Goal: Information Seeking & Learning: Learn about a topic

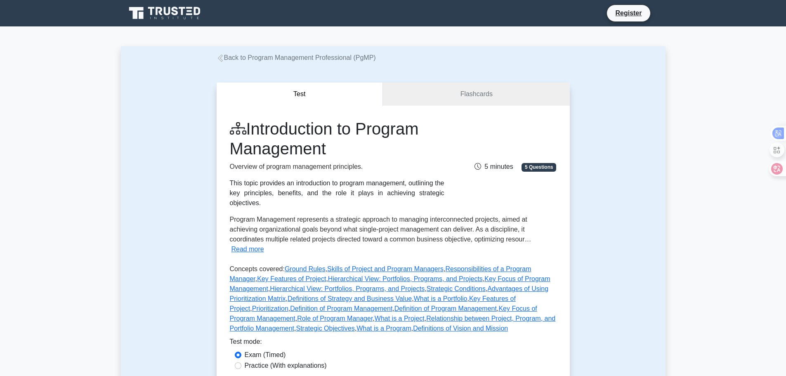
drag, startPoint x: 537, startPoint y: 0, endPoint x: 726, endPoint y: 124, distance: 225.6
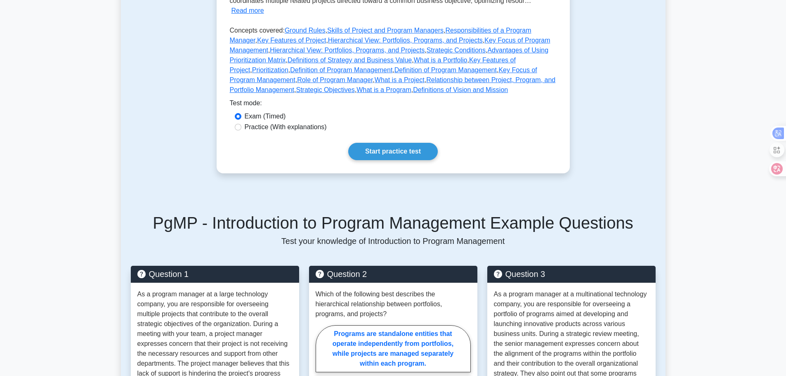
scroll to position [137, 0]
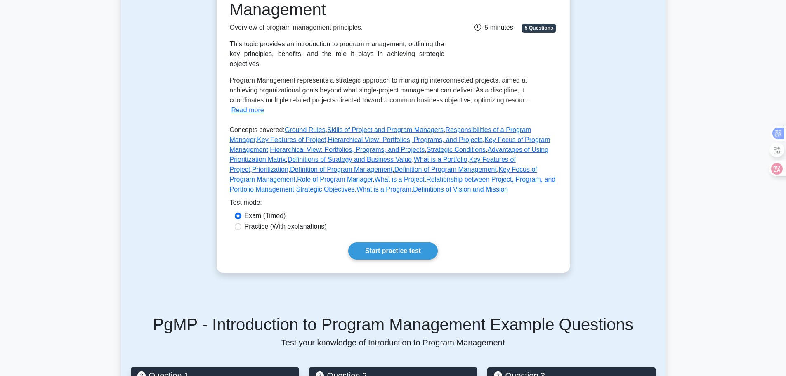
click at [268, 222] on label "Practice (With explanations)" at bounding box center [286, 227] width 82 height 10
click at [241, 223] on input "Practice (With explanations)" at bounding box center [238, 226] width 7 height 7
radio input "true"
click at [394, 242] on link "Start practice test" at bounding box center [393, 250] width 90 height 17
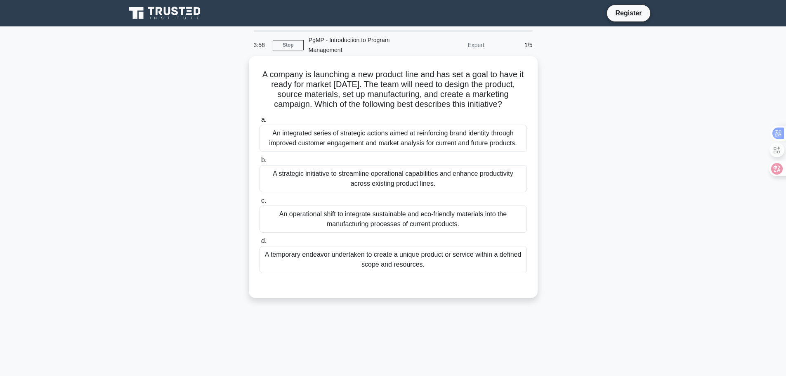
click at [331, 270] on div "A temporary endeavor undertaken to create a unique product or service within a …" at bounding box center [394, 259] width 268 height 27
click at [263, 244] on span "d." at bounding box center [263, 240] width 5 height 7
click at [260, 244] on input "d. A temporary endeavor undertaken to create a unique product or service within…" at bounding box center [260, 241] width 0 height 5
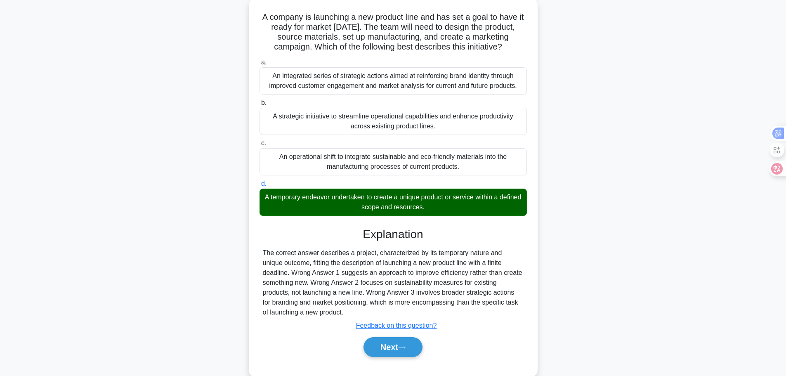
scroll to position [84, 0]
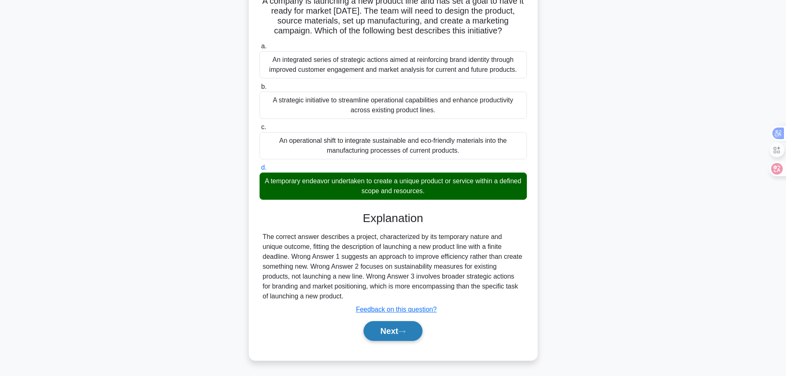
click at [384, 335] on button "Next" at bounding box center [393, 331] width 59 height 20
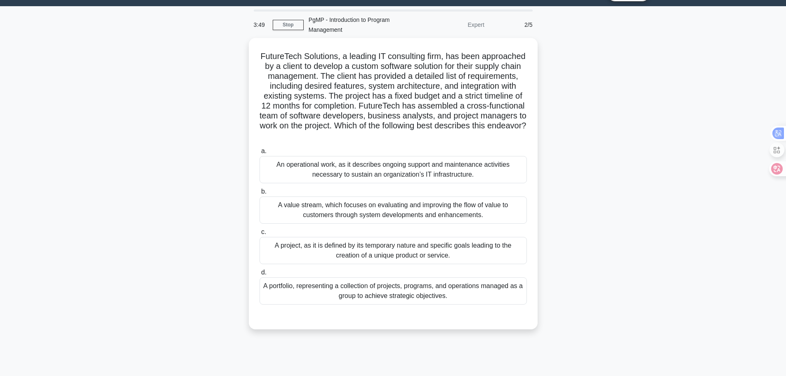
scroll to position [0, 0]
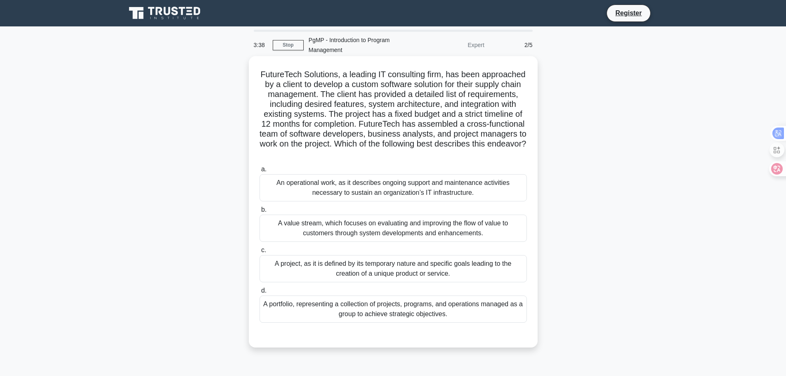
drag, startPoint x: 284, startPoint y: 73, endPoint x: 444, endPoint y: 153, distance: 178.5
click at [445, 153] on h5 "FutureTech Solutions, a leading IT consulting firm, has been approached by a cl…" at bounding box center [393, 114] width 269 height 90
copy h5 "FutureTech Solutions, a leading IT consulting firm, has been approached by a cl…"
click at [382, 113] on h5 "FutureTech Solutions, a leading IT consulting firm, has been approached by a cl…" at bounding box center [393, 114] width 269 height 90
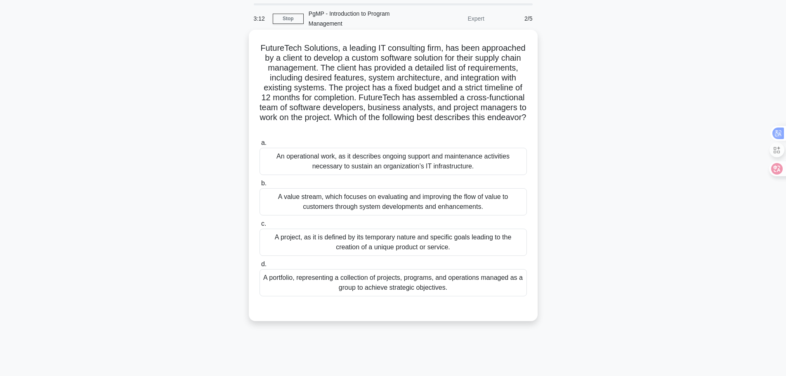
scroll to position [41, 0]
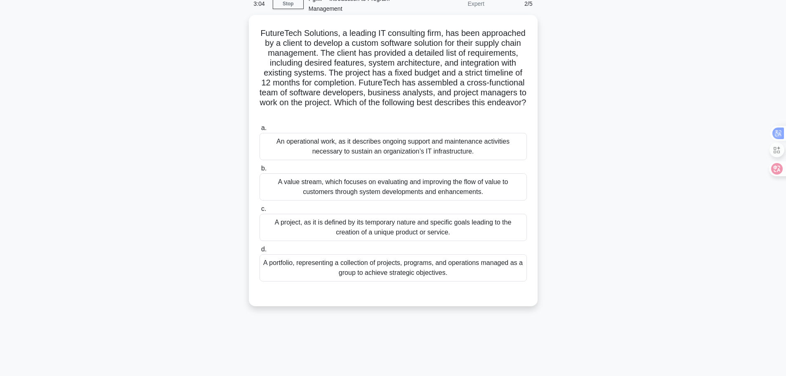
click at [322, 225] on div "A project, as it is defined by its temporary nature and specific goals leading …" at bounding box center [394, 227] width 268 height 27
click at [260, 212] on input "c. A project, as it is defined by its temporary nature and specific goals leadi…" at bounding box center [260, 208] width 0 height 5
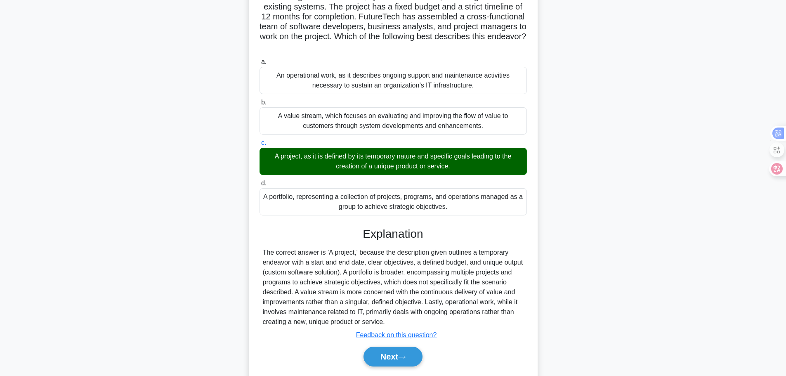
scroll to position [133, 0]
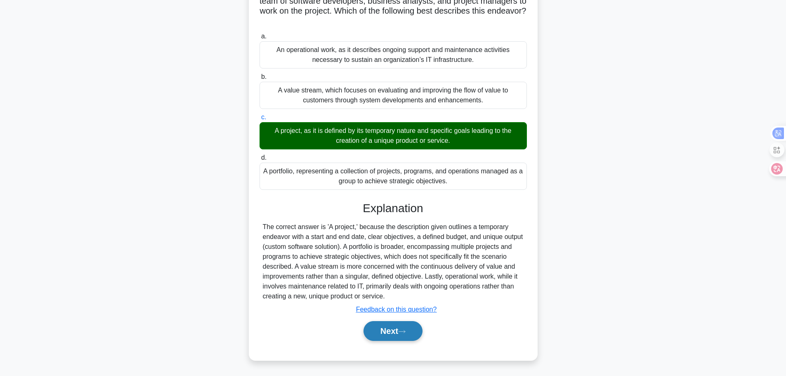
click at [379, 323] on button "Next" at bounding box center [393, 331] width 59 height 20
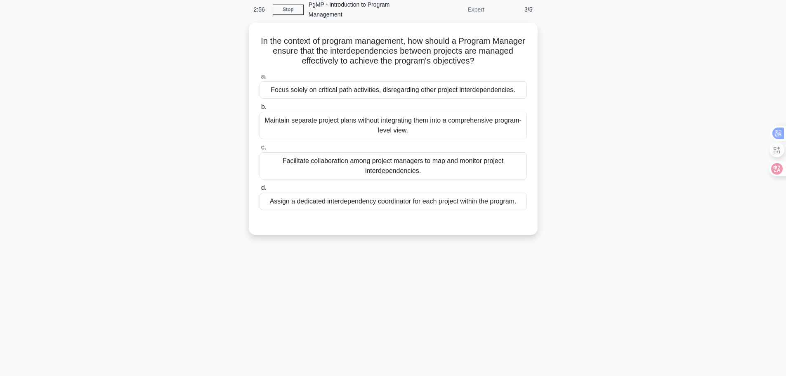
scroll to position [0, 0]
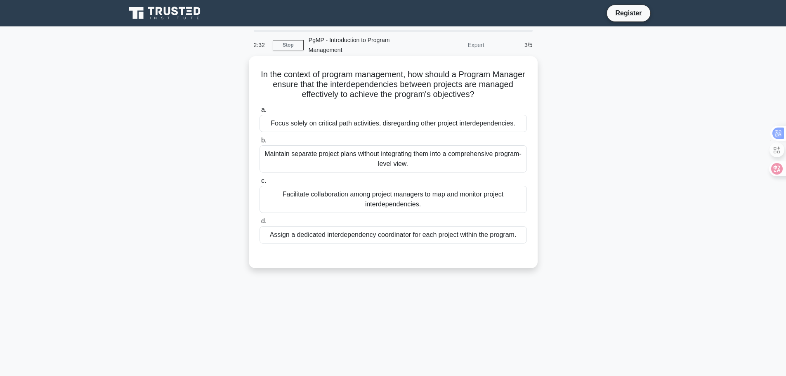
click at [382, 239] on div "Assign a dedicated interdependency coordinator for each project within the prog…" at bounding box center [394, 234] width 268 height 17
click at [260, 224] on input "d. Assign a dedicated interdependency coordinator for each project within the p…" at bounding box center [260, 221] width 0 height 5
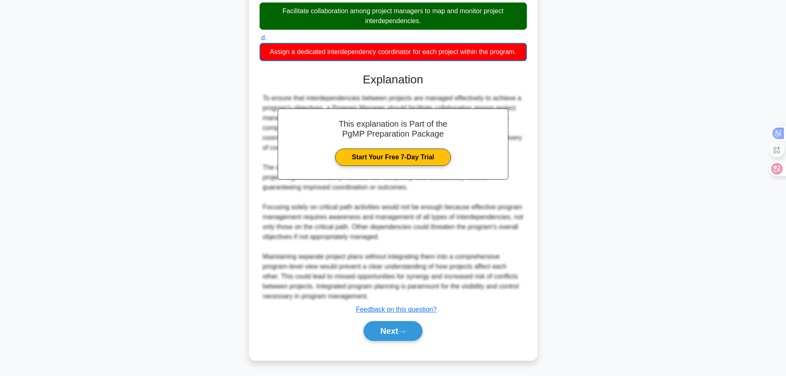
scroll to position [184, 0]
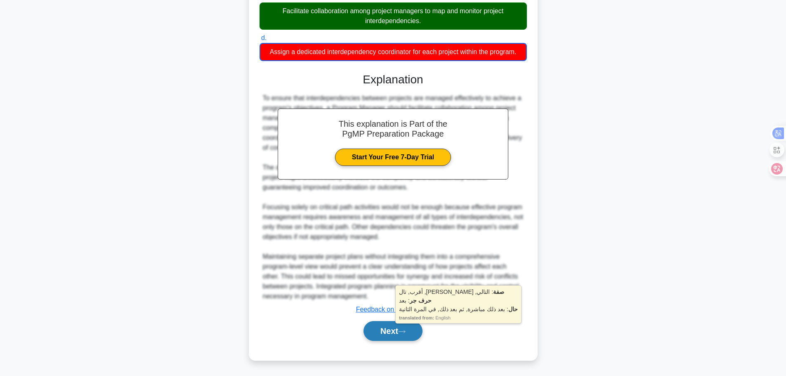
click at [391, 328] on button "Next" at bounding box center [393, 331] width 59 height 20
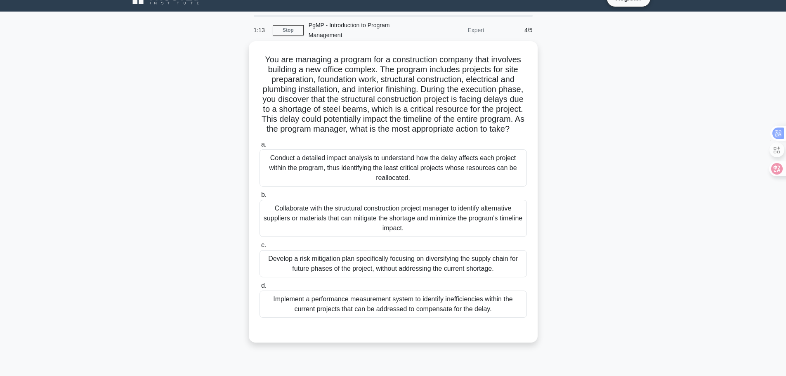
scroll to position [0, 0]
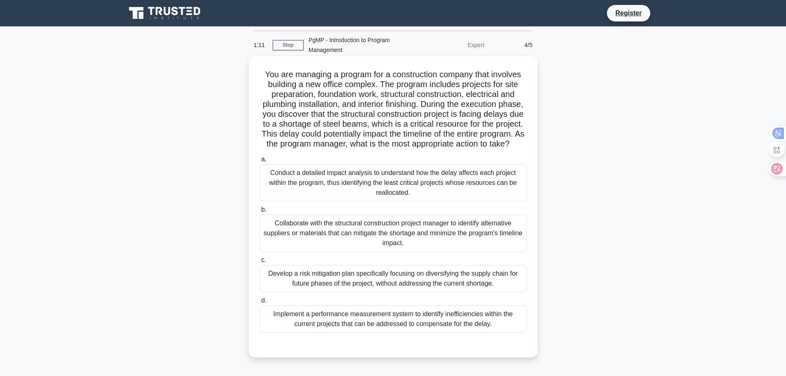
drag, startPoint x: 261, startPoint y: 75, endPoint x: 433, endPoint y: 156, distance: 190.4
click at [433, 149] on h5 "You are managing a program for a construction company that involves building a …" at bounding box center [393, 109] width 269 height 80
copy h5 "You are managing a program for a construction company that involves building a …"
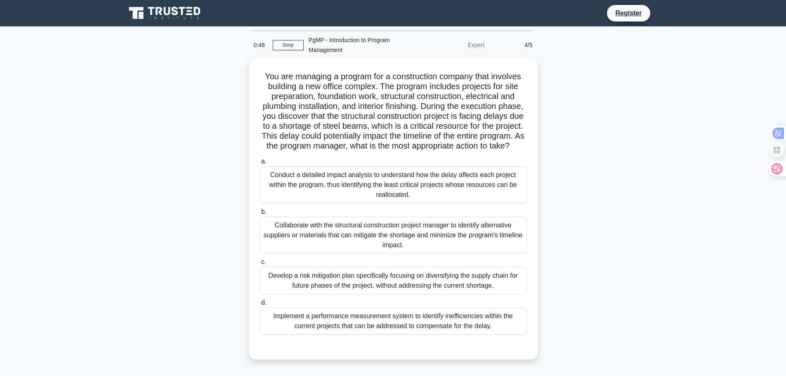
click at [732, 282] on main "0:48 Stop PgMP - Introduction to Program Management Expert 4/5 You are managing…" at bounding box center [393, 235] width 786 height 419
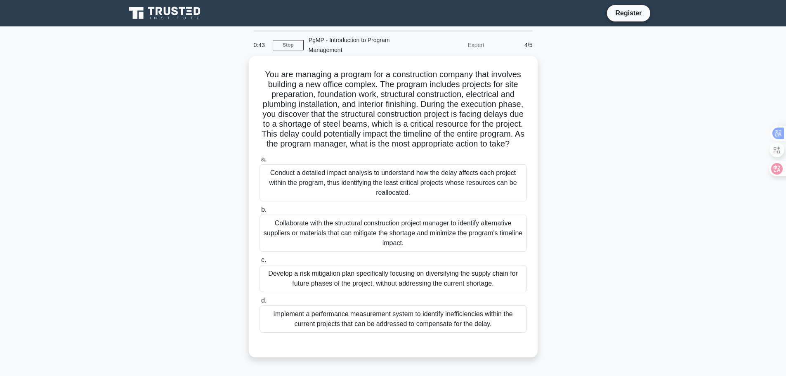
drag, startPoint x: 261, startPoint y: 156, endPoint x: 523, endPoint y: 343, distance: 322.5
click at [523, 343] on div "You are managing a program for a construction company that involves building a …" at bounding box center [393, 206] width 282 height 295
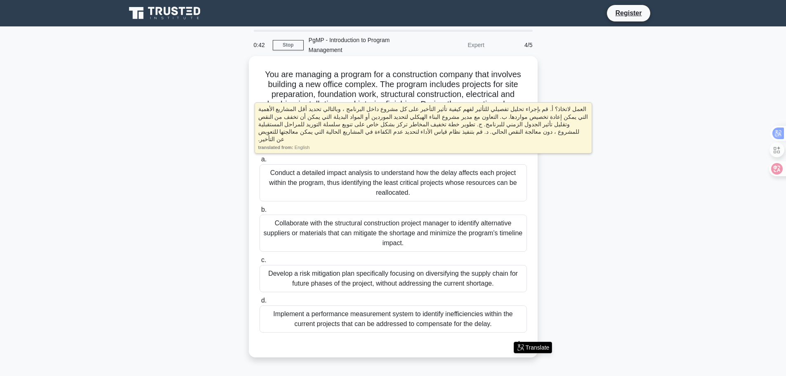
copy div "action to take? .spinner_0XTQ{transform-origin:center;animation:spinner_y6GP .7…"
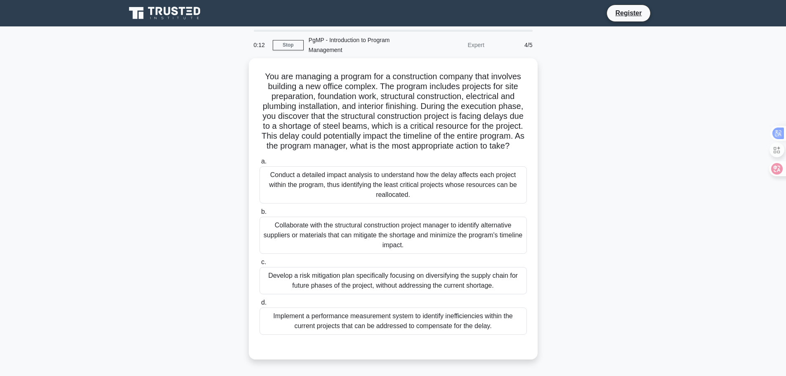
click at [692, 215] on main "0:12 Stop PgMP - Introduction to Program Management Expert 4/5 You are managing…" at bounding box center [393, 235] width 786 height 419
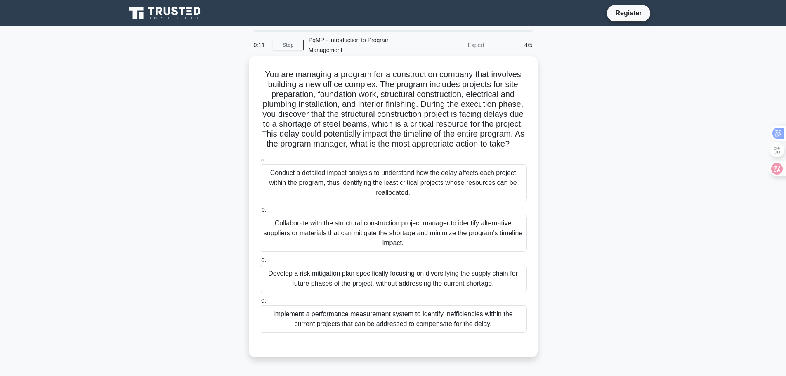
click at [320, 237] on div "Collaborate with the structural construction project manager to identify altern…" at bounding box center [394, 233] width 268 height 37
click at [260, 213] on input "b. Collaborate with the structural construction project manager to identify alt…" at bounding box center [260, 209] width 0 height 5
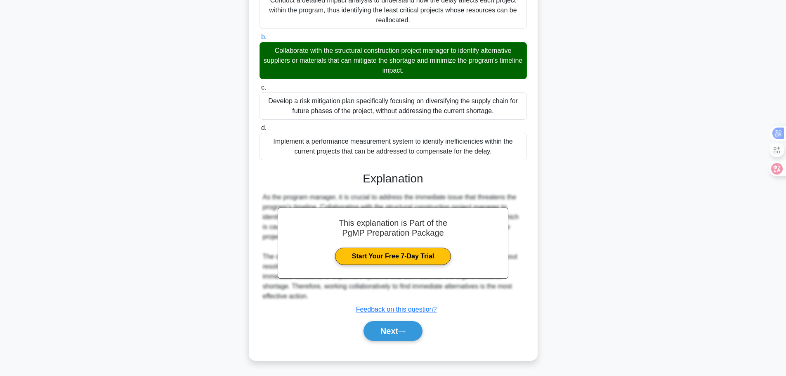
scroll to position [183, 0]
click at [390, 329] on button "Next" at bounding box center [393, 331] width 59 height 20
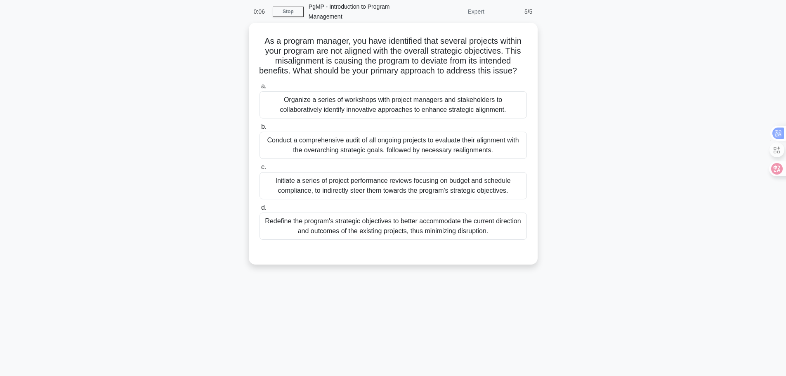
scroll to position [0, 0]
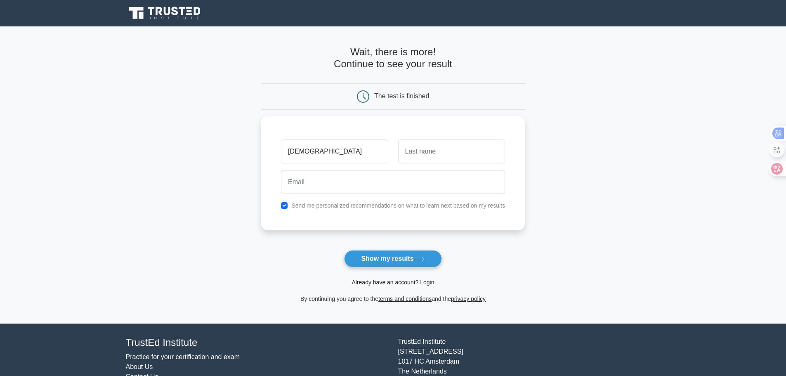
type input "[DEMOGRAPHIC_DATA]"
type input "El Far"
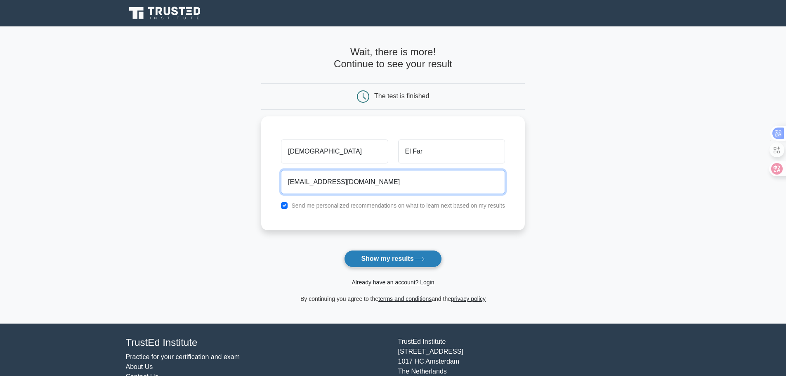
type input "[EMAIL_ADDRESS][DOMAIN_NAME]"
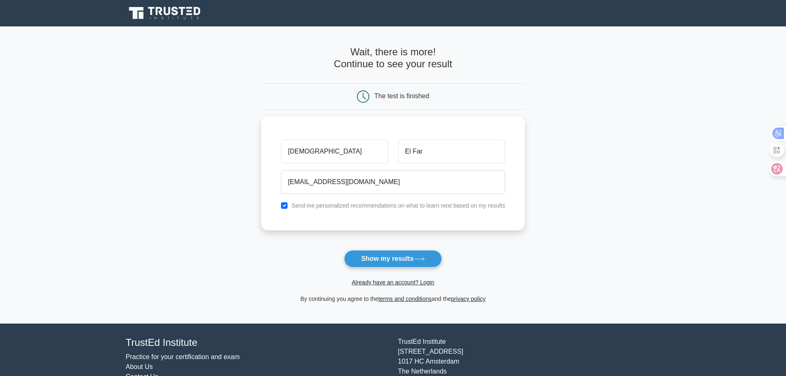
drag, startPoint x: 395, startPoint y: 261, endPoint x: 386, endPoint y: 260, distance: 8.3
click at [395, 261] on button "Show my results" at bounding box center [392, 258] width 97 height 17
